Goal: Browse casually: Explore the website without a specific task or goal

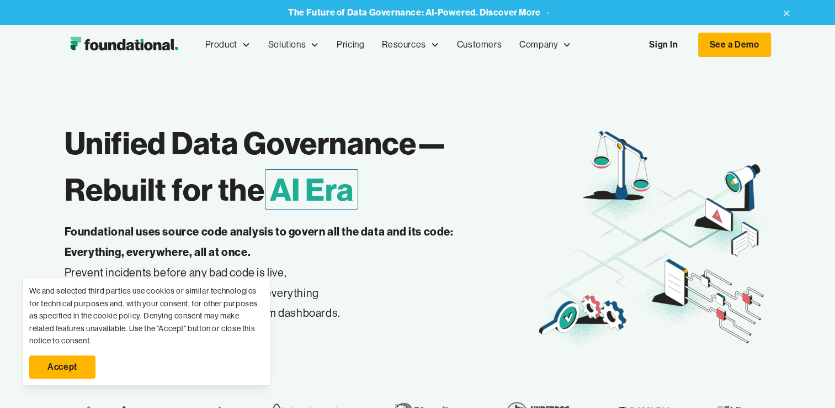
click at [53, 360] on link "Accept" at bounding box center [62, 366] width 66 height 23
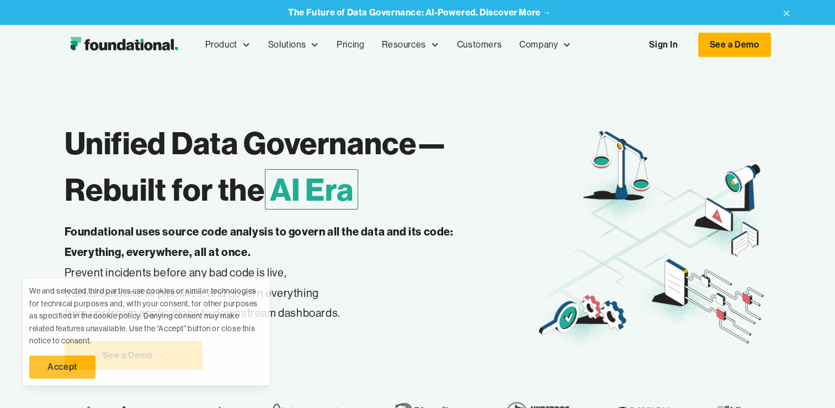
click at [53, 360] on link "Accept" at bounding box center [62, 366] width 66 height 23
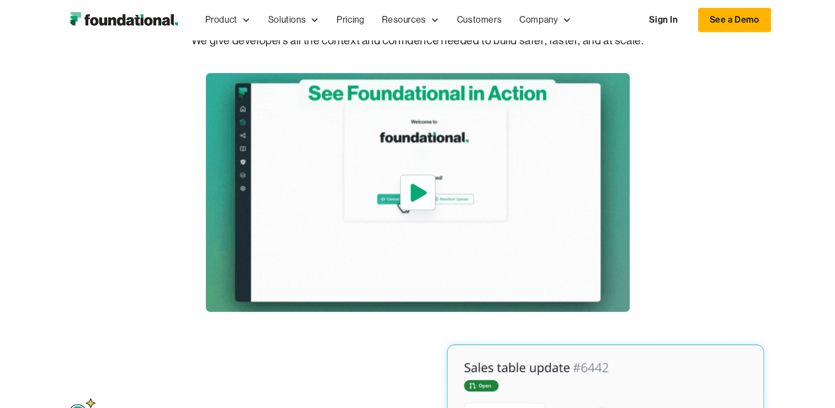
scroll to position [331, 0]
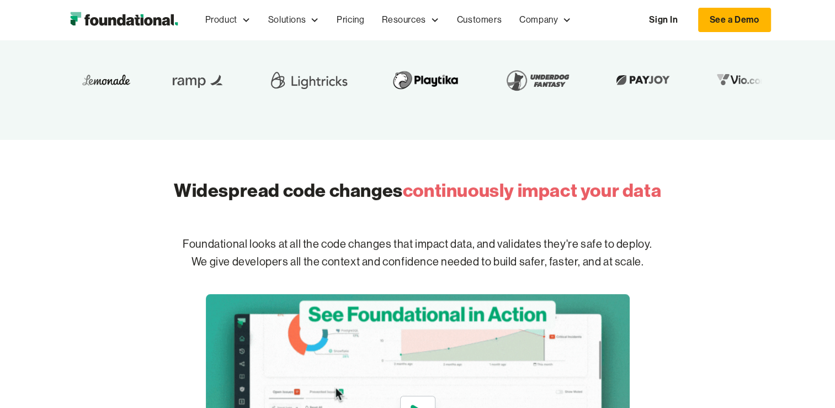
click at [303, 253] on p "Foundational looks at all the code changes that impact data, and validates they…" at bounding box center [418, 253] width 707 height 71
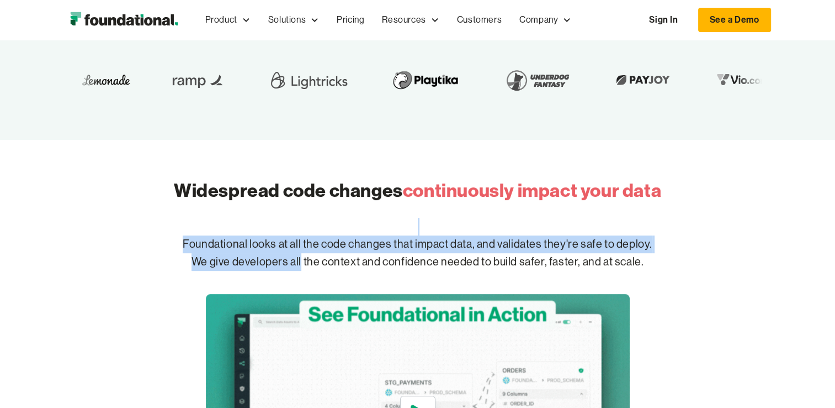
drag, startPoint x: 303, startPoint y: 253, endPoint x: 358, endPoint y: 235, distance: 58.7
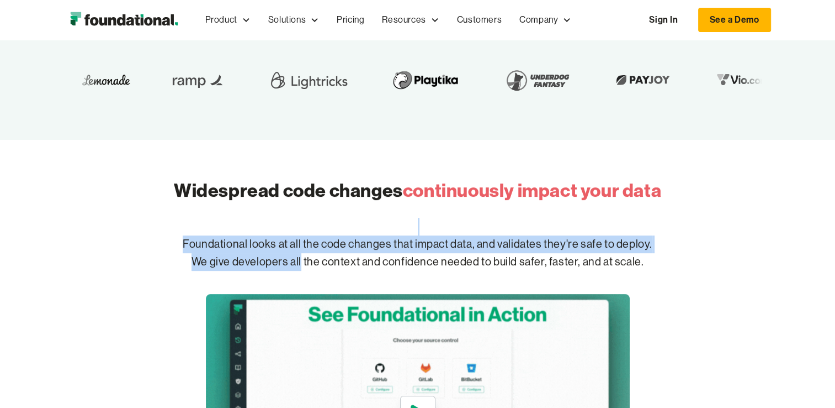
click at [358, 235] on p "Foundational looks at all the code changes that impact data, and validates they…" at bounding box center [418, 253] width 707 height 71
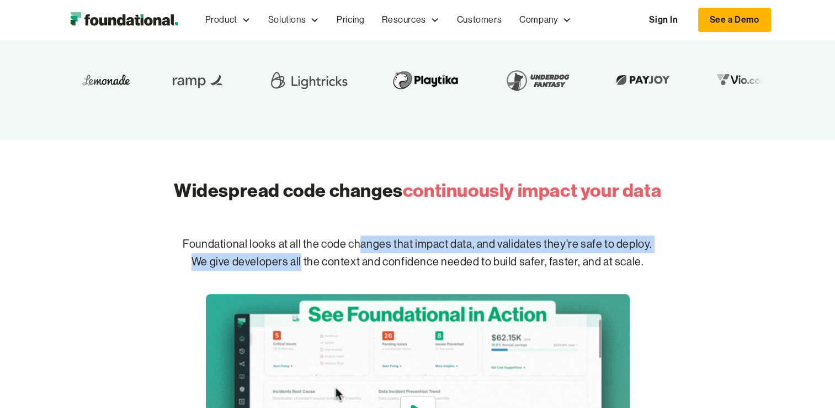
click at [359, 235] on p "Foundational looks at all the code changes that impact data, and validates they…" at bounding box center [418, 253] width 707 height 71
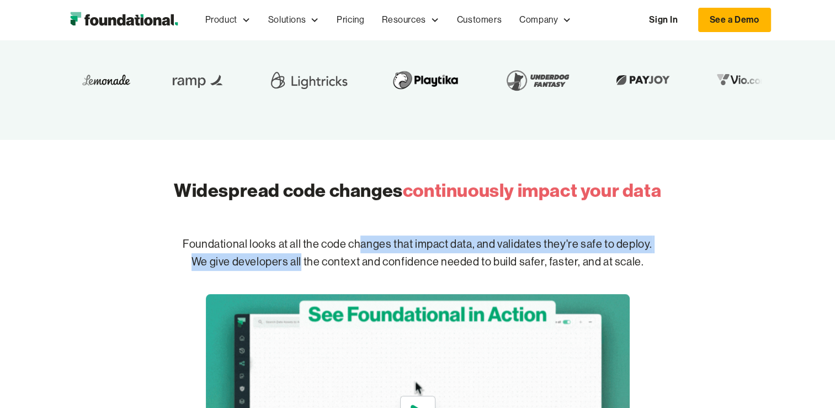
click at [359, 235] on p "Foundational looks at all the code changes that impact data, and validates they…" at bounding box center [418, 253] width 707 height 71
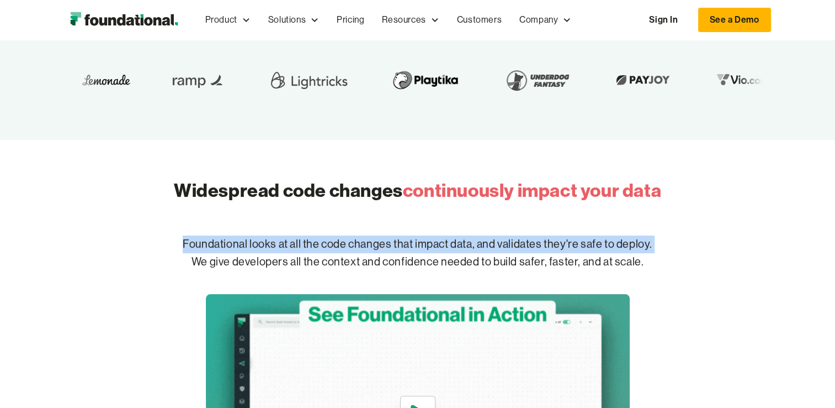
click at [359, 235] on p "Foundational looks at all the code changes that impact data, and validates they…" at bounding box center [418, 253] width 707 height 71
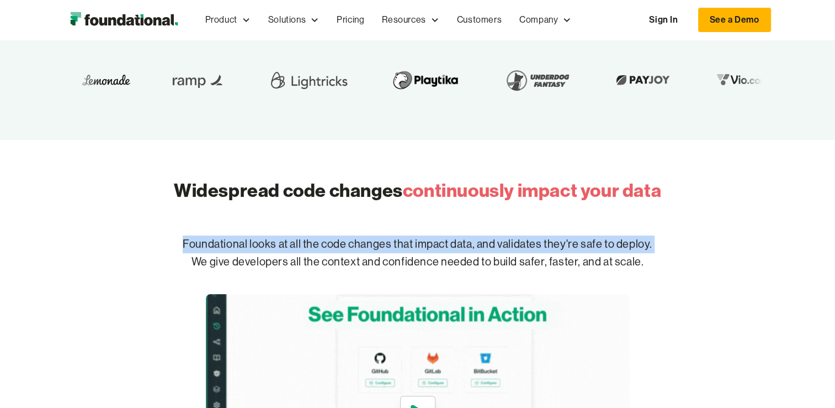
click at [359, 235] on p "Foundational looks at all the code changes that impact data, and validates they…" at bounding box center [418, 253] width 707 height 71
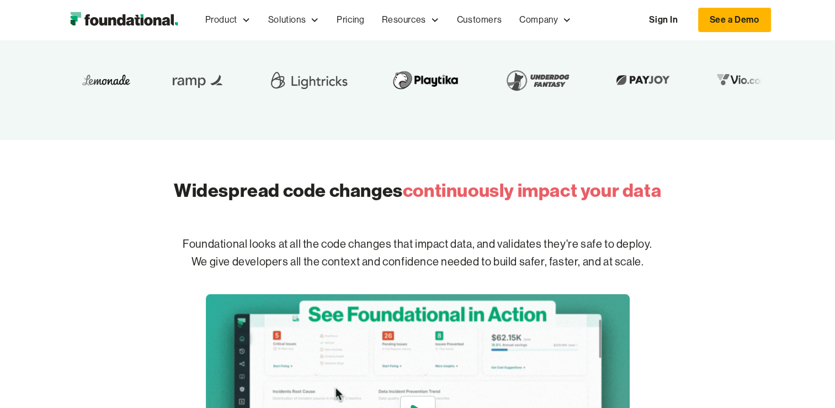
drag, startPoint x: 359, startPoint y: 235, endPoint x: 376, endPoint y: 255, distance: 25.9
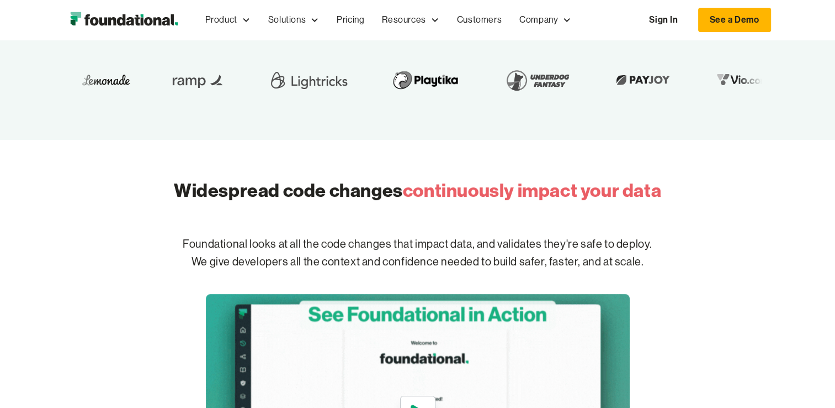
click at [376, 255] on p "Foundational looks at all the code changes that impact data, and validates they…" at bounding box center [418, 253] width 707 height 71
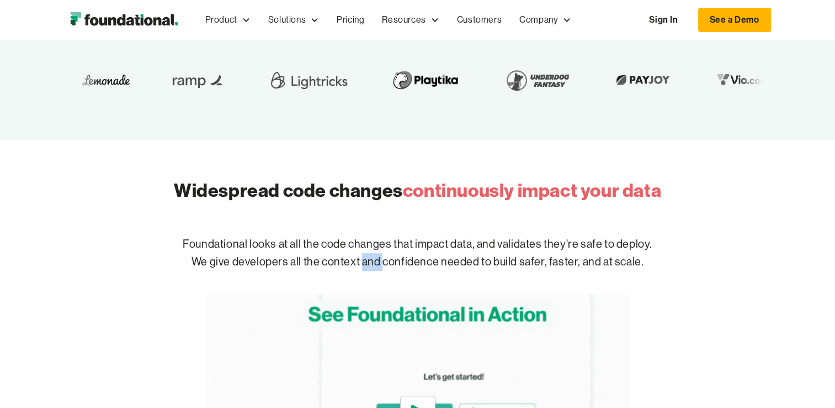
click at [376, 255] on p "Foundational looks at all the code changes that impact data, and validates they…" at bounding box center [418, 253] width 707 height 71
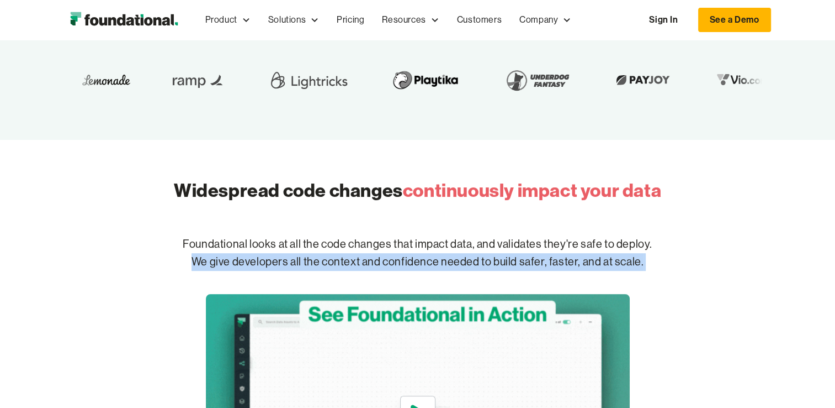
drag, startPoint x: 376, startPoint y: 255, endPoint x: 416, endPoint y: 257, distance: 39.8
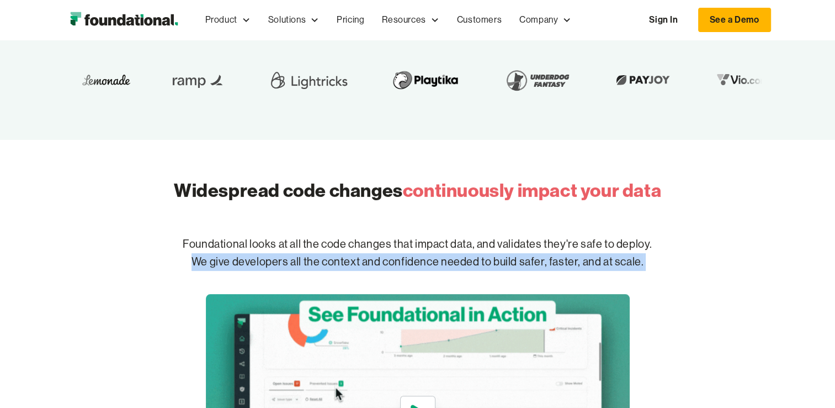
click at [416, 257] on p "Foundational looks at all the code changes that impact data, and validates they…" at bounding box center [418, 253] width 707 height 71
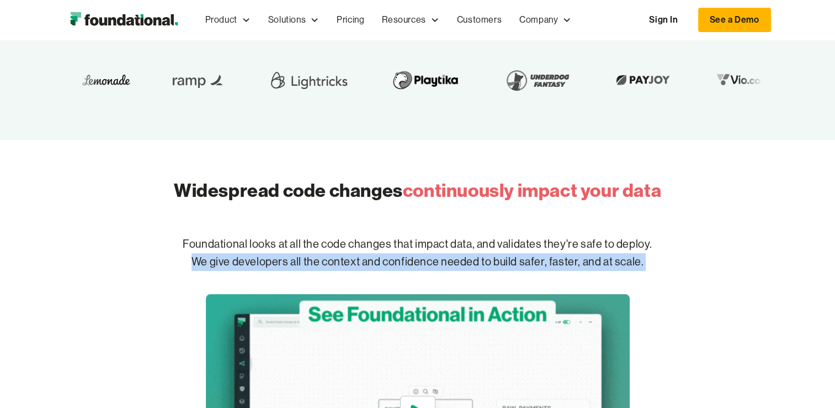
click at [416, 257] on p "Foundational looks at all the code changes that impact data, and validates they…" at bounding box center [418, 253] width 707 height 71
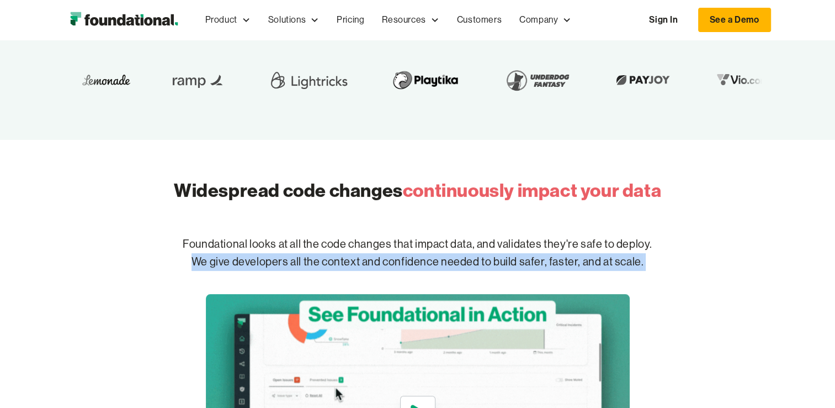
click at [416, 257] on p "Foundational looks at all the code changes that impact data, and validates they…" at bounding box center [418, 253] width 707 height 71
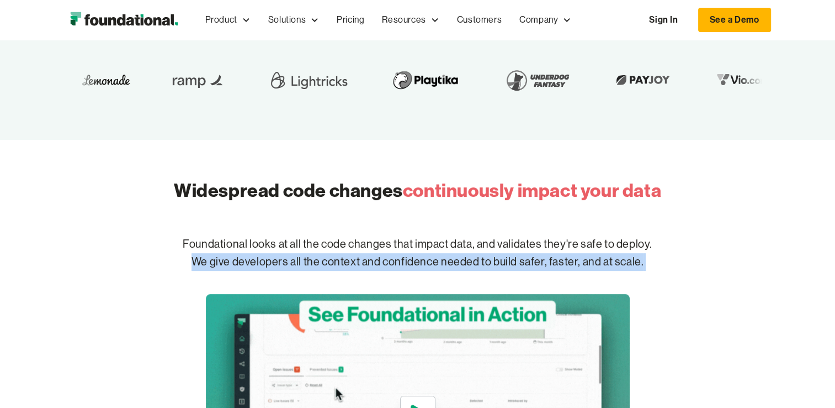
click at [416, 257] on p "Foundational looks at all the code changes that impact data, and validates they…" at bounding box center [418, 253] width 707 height 71
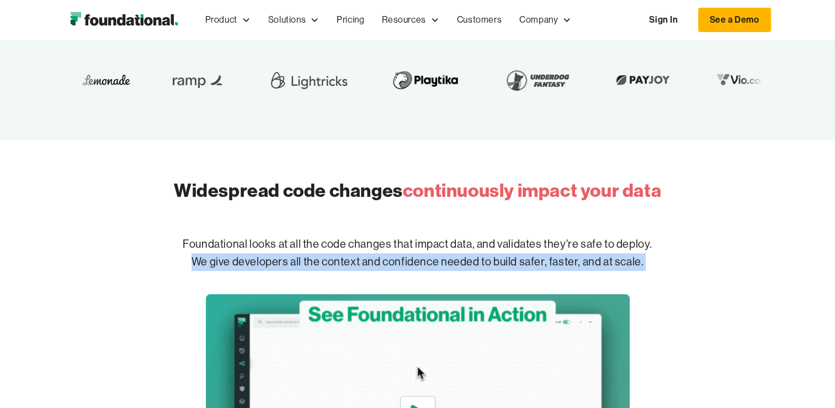
drag, startPoint x: 416, startPoint y: 257, endPoint x: 369, endPoint y: 265, distance: 47.6
click at [369, 264] on p "Foundational looks at all the code changes that impact data, and validates they…" at bounding box center [418, 253] width 707 height 71
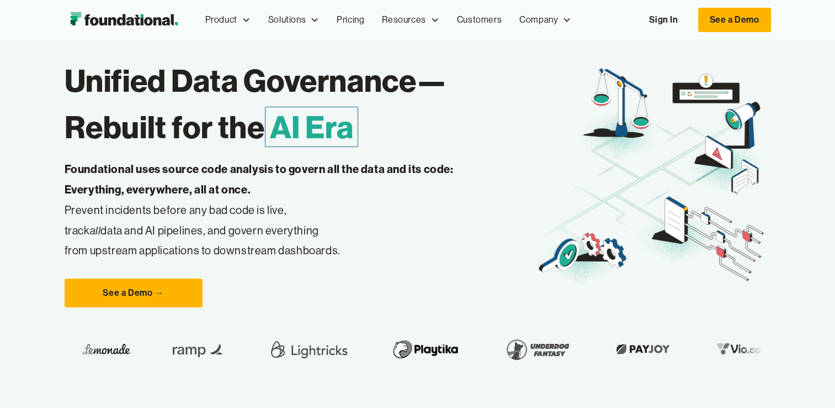
scroll to position [0, 0]
